Goal: Task Accomplishment & Management: Manage account settings

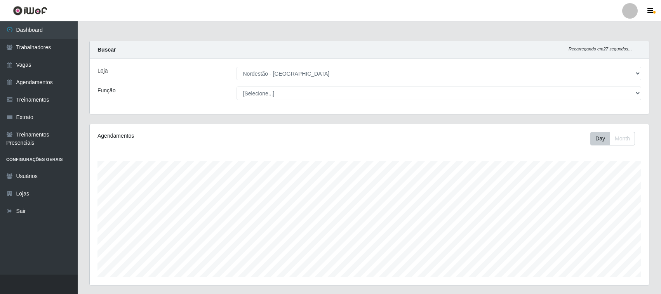
select select "420"
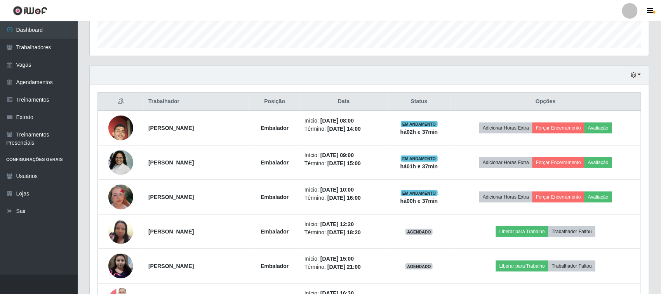
scroll to position [161, 559]
click at [28, 214] on link "Sair" at bounding box center [39, 211] width 78 height 17
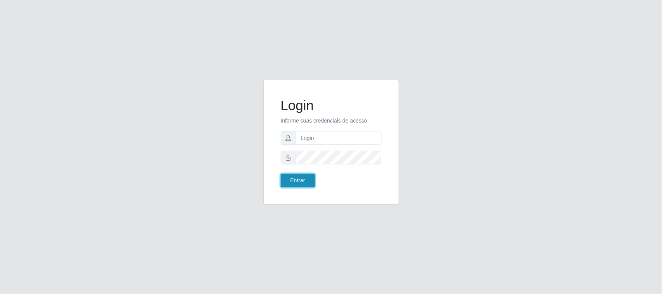
click at [297, 179] on button "Entrar" at bounding box center [298, 181] width 34 height 14
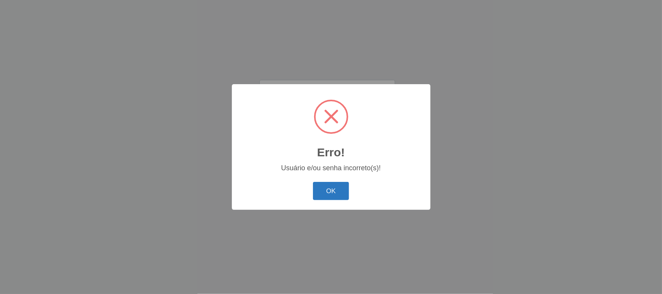
click at [329, 192] on button "OK" at bounding box center [331, 191] width 36 height 18
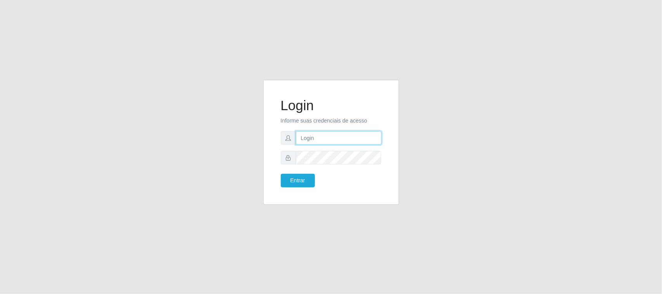
click at [315, 141] on input "text" at bounding box center [339, 138] width 86 height 14
click at [317, 137] on input "text" at bounding box center [339, 138] width 86 height 14
type input "[EMAIL_ADDRESS][DOMAIN_NAME]"
click at [299, 172] on form "Login Informe suas credenciais de acesso [EMAIL_ADDRESS][DOMAIN_NAME] Entrar" at bounding box center [331, 142] width 101 height 90
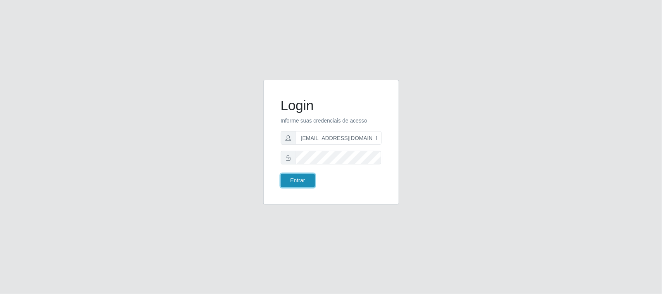
click at [292, 179] on button "Entrar" at bounding box center [298, 181] width 34 height 14
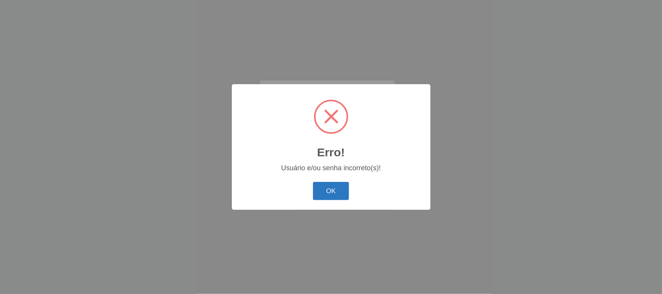
click at [330, 194] on button "OK" at bounding box center [331, 191] width 36 height 18
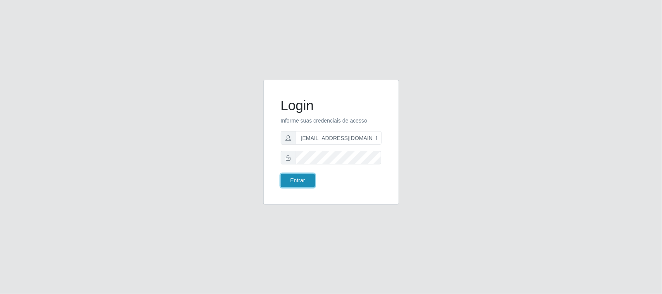
click at [309, 184] on button "Entrar" at bounding box center [298, 181] width 34 height 14
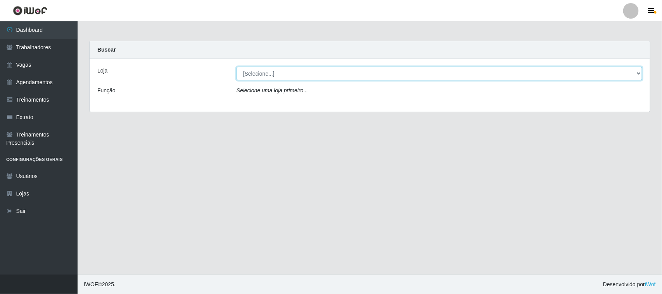
click at [635, 72] on select "[Selecione...] Nordestão - [GEOGRAPHIC_DATA]" at bounding box center [440, 74] width 406 height 14
select select "420"
click at [237, 67] on select "[Selecione...] Nordestão - [GEOGRAPHIC_DATA]" at bounding box center [440, 74] width 406 height 14
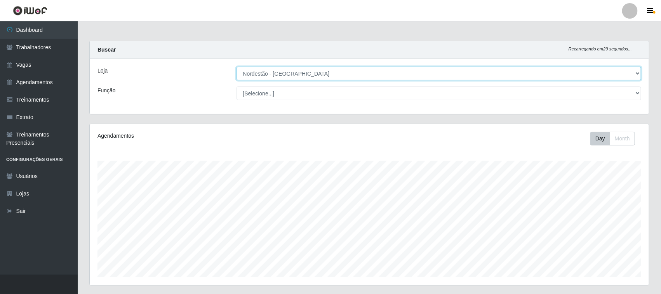
scroll to position [161, 559]
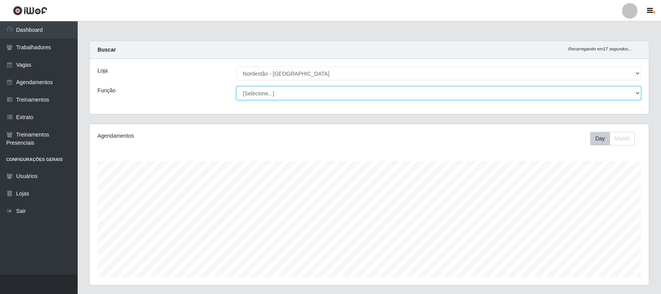
click at [638, 93] on select "[Selecione...] Balconista de Padaria Balconista de Padaria + Balconista de Pada…" at bounding box center [438, 94] width 405 height 14
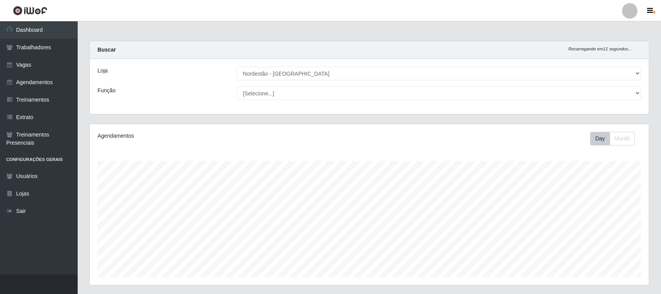
click at [193, 71] on div "Loja" at bounding box center [161, 74] width 139 height 14
click at [50, 47] on link "Trabalhadores" at bounding box center [39, 47] width 78 height 17
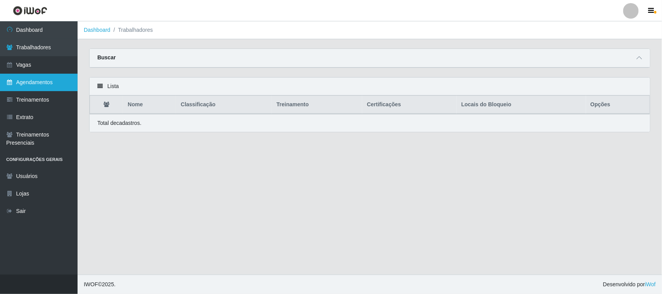
click at [44, 84] on link "Agendamentos" at bounding box center [39, 82] width 78 height 17
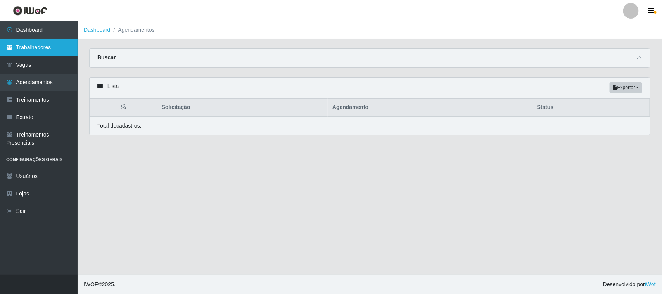
click at [54, 47] on link "Trabalhadores" at bounding box center [39, 47] width 78 height 17
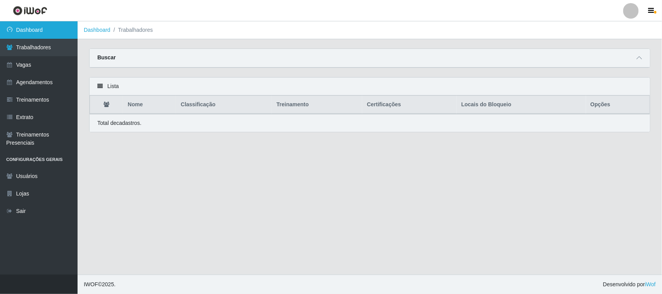
click at [51, 32] on link "Dashboard" at bounding box center [39, 29] width 78 height 17
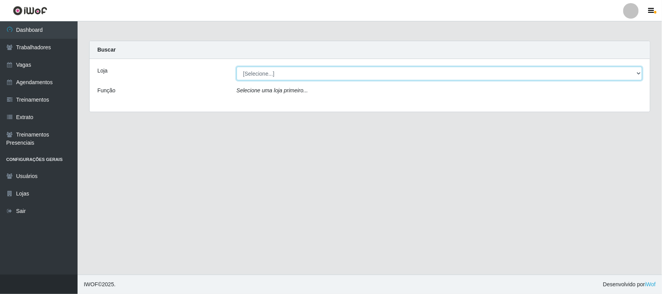
click at [637, 74] on select "[Selecione...] Nordestão - [GEOGRAPHIC_DATA]" at bounding box center [440, 74] width 406 height 14
select select "420"
click at [237, 67] on select "[Selecione...] Nordestão - [GEOGRAPHIC_DATA]" at bounding box center [440, 74] width 406 height 14
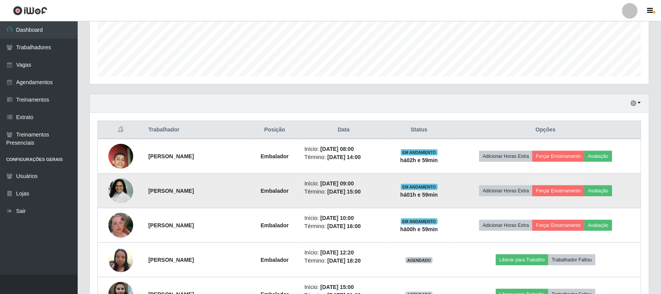
scroll to position [250, 0]
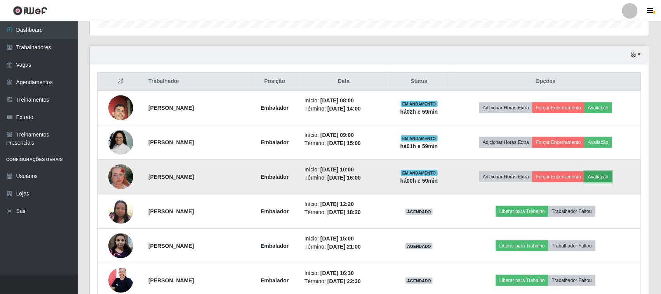
click at [604, 177] on button "Avaliação" at bounding box center [598, 177] width 28 height 11
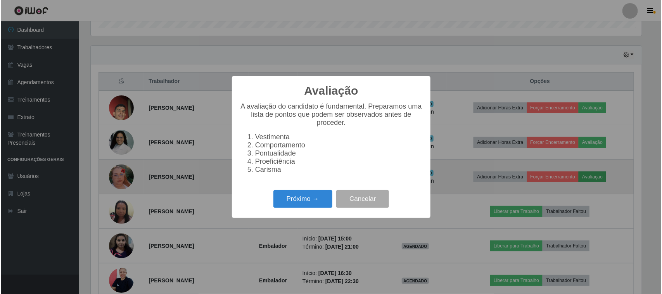
scroll to position [161, 553]
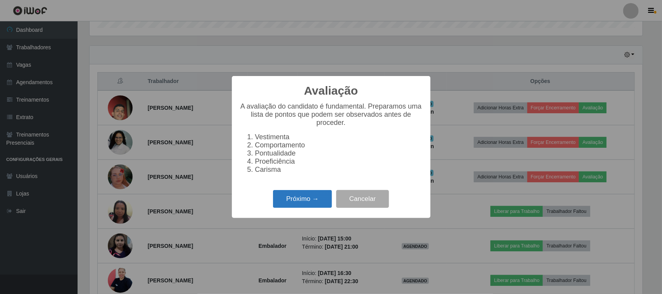
click at [302, 204] on button "Próximo →" at bounding box center [302, 199] width 59 height 18
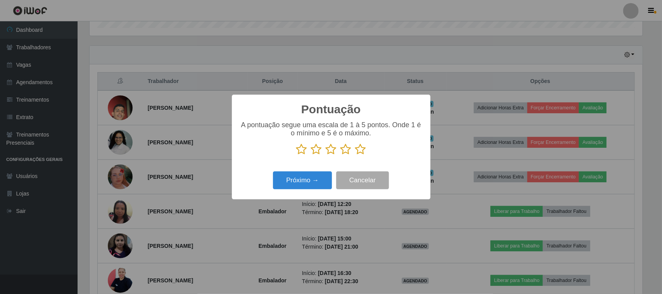
scroll to position [387913, 387520]
click at [300, 152] on icon at bounding box center [301, 150] width 11 height 12
click at [296, 155] on input "radio" at bounding box center [296, 155] width 0 height 0
click at [298, 183] on button "Próximo →" at bounding box center [302, 181] width 59 height 18
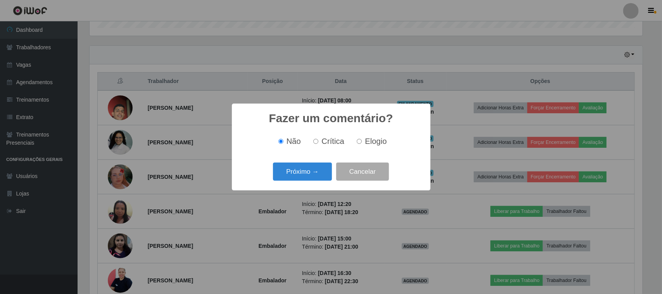
click at [315, 142] on input "Crítica" at bounding box center [316, 141] width 5 height 5
radio input "true"
click at [309, 172] on button "Próximo →" at bounding box center [302, 172] width 59 height 18
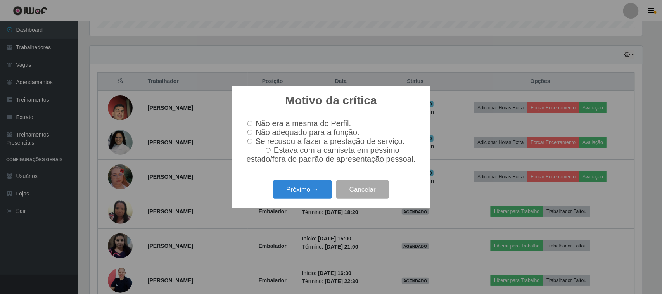
click at [251, 131] on input "Não adequado para a função." at bounding box center [250, 132] width 5 height 5
radio input "true"
click at [291, 189] on button "Próximo →" at bounding box center [302, 189] width 59 height 18
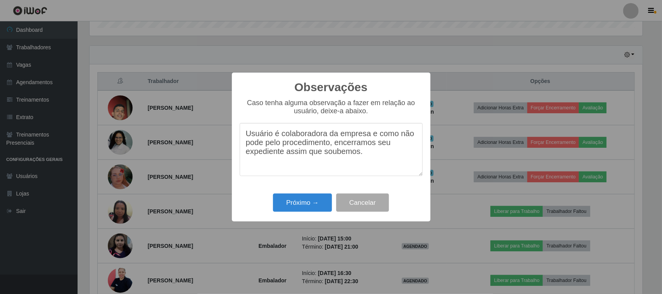
click at [418, 138] on textarea "Usuário é colaboradora da empresa e como não pode pelo procedimento, encerramos…" at bounding box center [331, 149] width 183 height 53
click at [268, 142] on textarea "Usuário é colaboradora da empresa e como pode pelo procedimento, encerramos seu…" at bounding box center [331, 149] width 183 height 53
click at [295, 147] on textarea "Usuário é colaboradora da empresa e como pelo procedimento, encerramos seu expe…" at bounding box center [331, 149] width 183 height 53
type textarea "Usuário é colaboradora da empresa e como pelo procedimento não pode, encerramos…"
click at [306, 202] on button "Próximo →" at bounding box center [302, 203] width 59 height 18
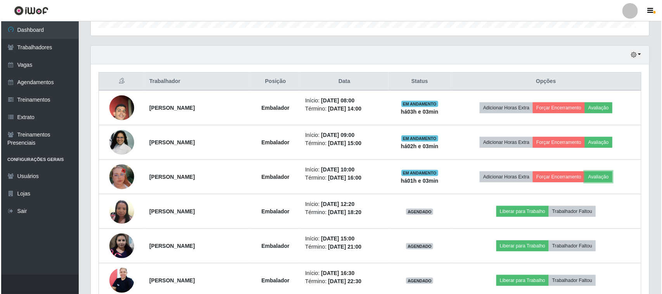
scroll to position [161, 559]
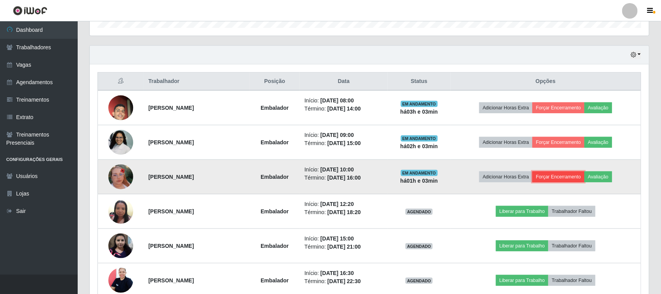
click at [569, 173] on button "Forçar Encerramento" at bounding box center [558, 177] width 52 height 11
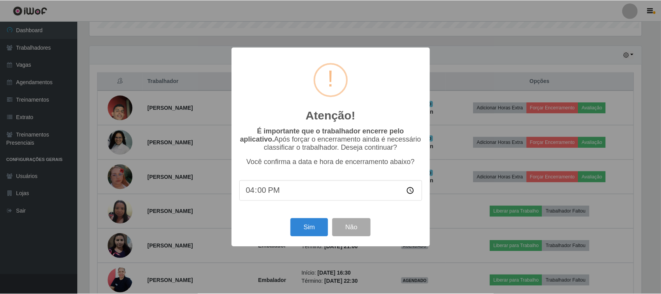
scroll to position [161, 553]
type input "11:00"
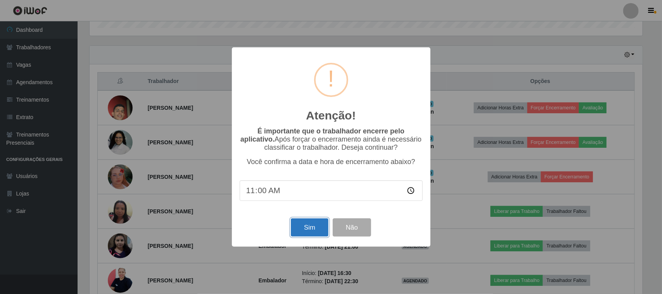
click at [307, 228] on button "Sim" at bounding box center [310, 227] width 38 height 18
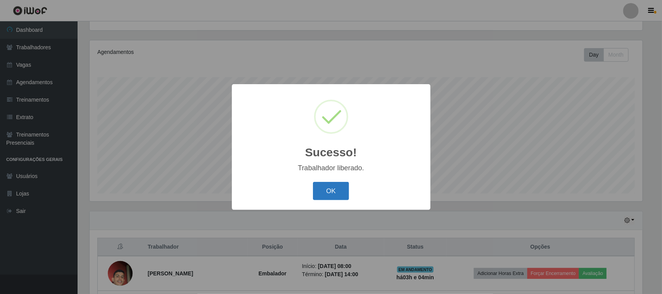
click at [323, 189] on button "OK" at bounding box center [331, 191] width 36 height 18
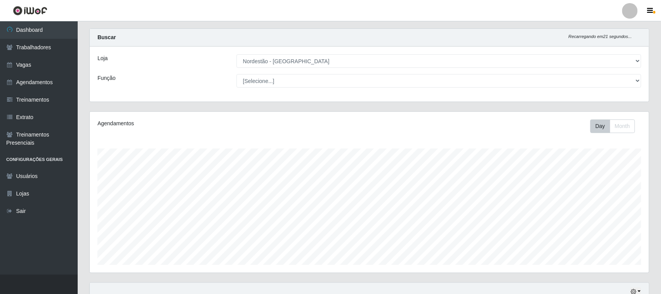
scroll to position [0, 0]
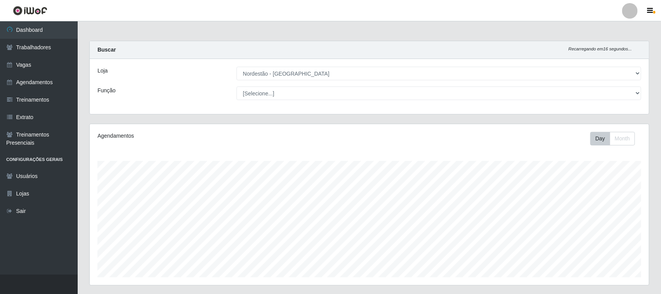
click at [330, 86] on div "Loja [Selecione...] Nordestão - [GEOGRAPHIC_DATA] Função [Selecione...] Balconi…" at bounding box center [369, 86] width 559 height 55
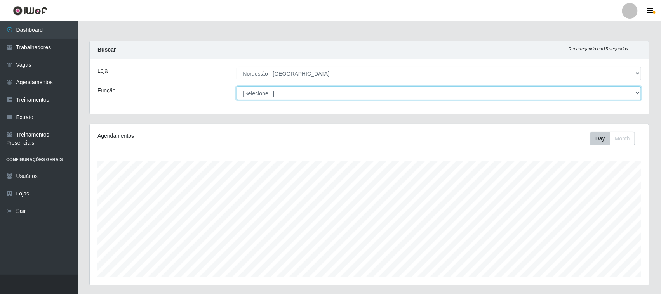
click at [326, 94] on select "[Selecione...] Balconista de Padaria Balconista de Padaria + Balconista de Pada…" at bounding box center [438, 94] width 405 height 14
select select "72"
click at [236, 87] on select "[Selecione...] Balconista de Padaria Balconista de Padaria + Balconista de Pada…" at bounding box center [438, 94] width 405 height 14
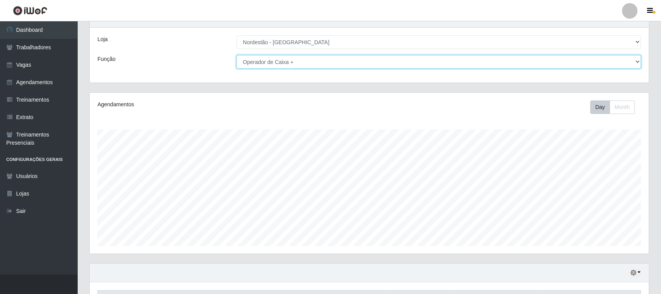
scroll to position [84, 0]
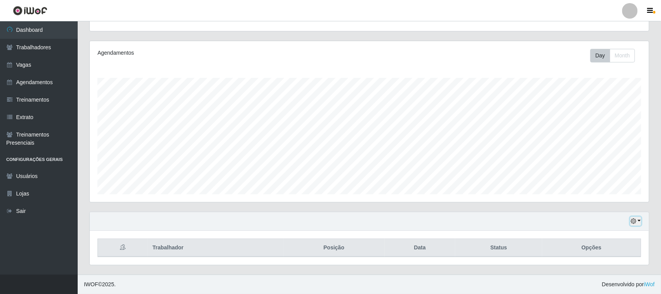
click at [635, 222] on icon "button" at bounding box center [632, 220] width 5 height 5
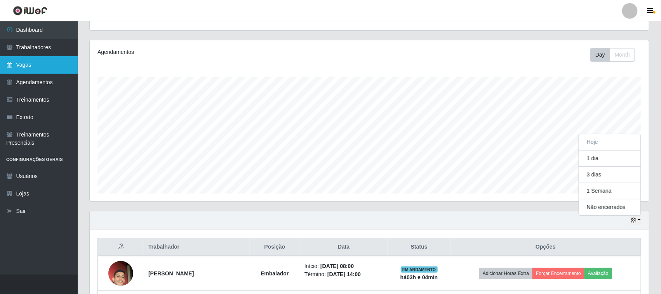
click at [34, 62] on link "Vagas" at bounding box center [39, 64] width 78 height 17
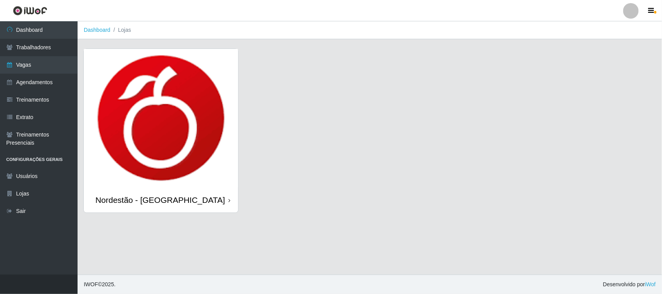
click at [187, 134] on img at bounding box center [161, 118] width 154 height 139
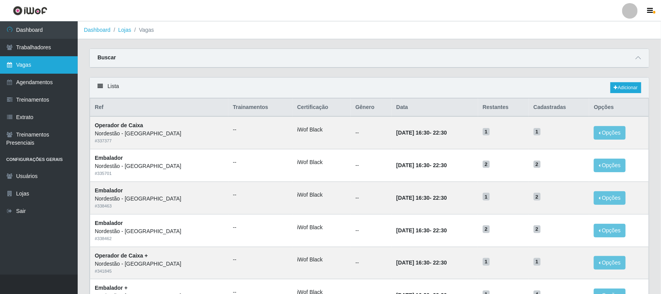
click at [61, 63] on link "Vagas" at bounding box center [39, 64] width 78 height 17
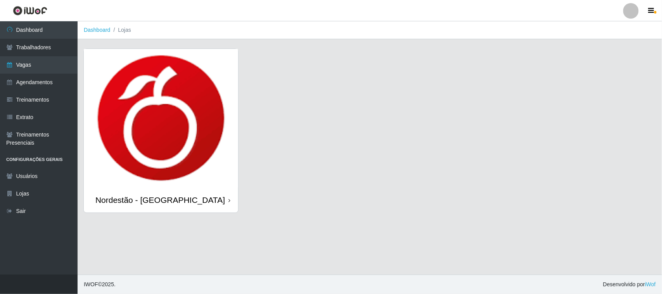
click at [182, 196] on div "Nordestão - [GEOGRAPHIC_DATA]" at bounding box center [160, 200] width 130 height 10
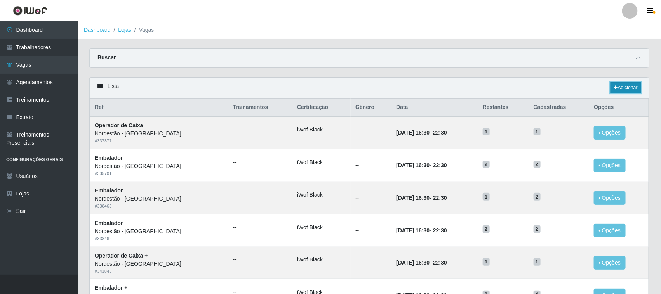
click at [618, 87] on link "Adicionar" at bounding box center [625, 87] width 31 height 11
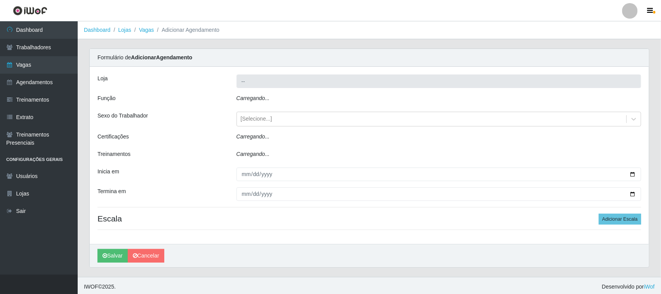
type input "Nordestão - [GEOGRAPHIC_DATA]"
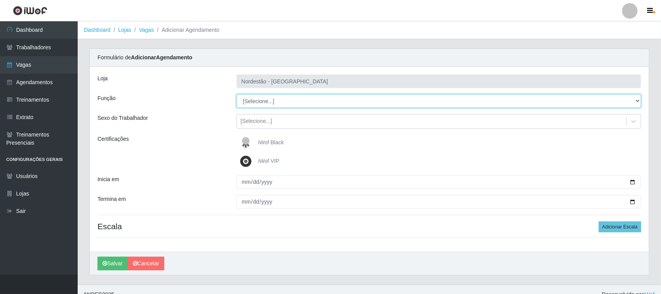
click at [296, 100] on select "[Selecione...] Balconista de Padaria Balconista de Padaria + Balconista de Pada…" at bounding box center [438, 101] width 405 height 14
select select "72"
click at [236, 94] on select "[Selecione...] Balconista de Padaria Balconista de Padaria + Balconista de Pada…" at bounding box center [438, 101] width 405 height 14
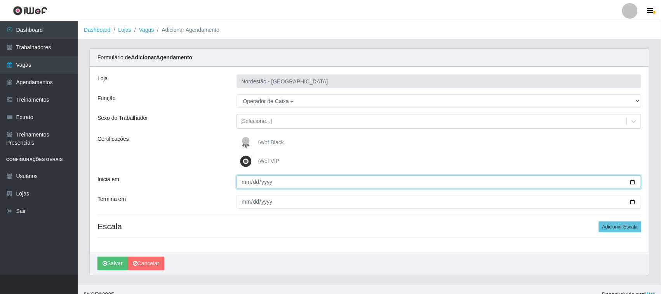
click at [633, 183] on input "Inicia em" at bounding box center [438, 182] width 405 height 14
type input "[DATE]"
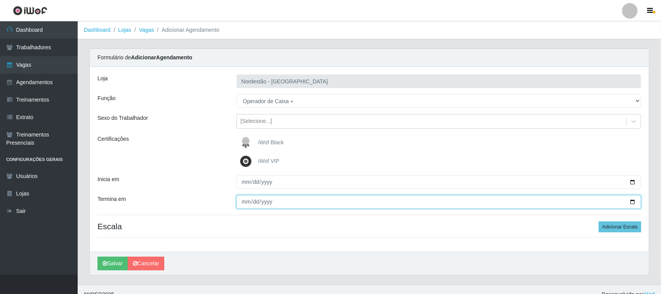
click at [264, 201] on input "Termina em" at bounding box center [438, 202] width 405 height 14
click at [632, 201] on input "Termina em" at bounding box center [438, 202] width 405 height 14
type input "[DATE]"
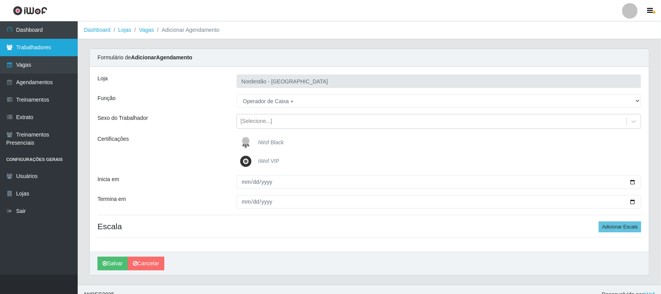
click at [24, 43] on link "Trabalhadores" at bounding box center [39, 47] width 78 height 17
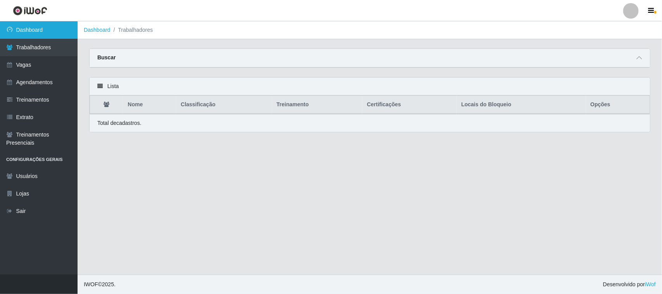
click at [36, 28] on link "Dashboard" at bounding box center [39, 29] width 78 height 17
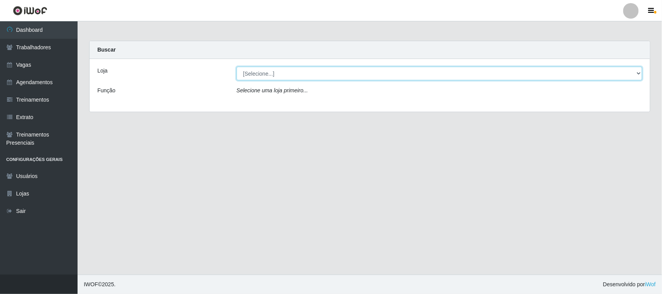
click at [287, 68] on select "[Selecione...] Nordestão - [GEOGRAPHIC_DATA]" at bounding box center [440, 74] width 406 height 14
select select "420"
click at [237, 67] on select "[Selecione...] Nordestão - [GEOGRAPHIC_DATA]" at bounding box center [440, 74] width 406 height 14
